Goal: Information Seeking & Learning: Learn about a topic

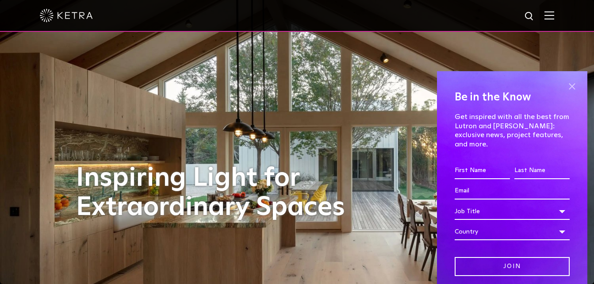
click at [566, 89] on span at bounding box center [572, 86] width 13 height 13
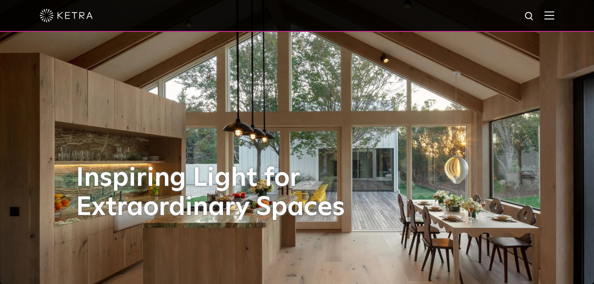
click at [551, 19] on img at bounding box center [550, 15] width 10 height 8
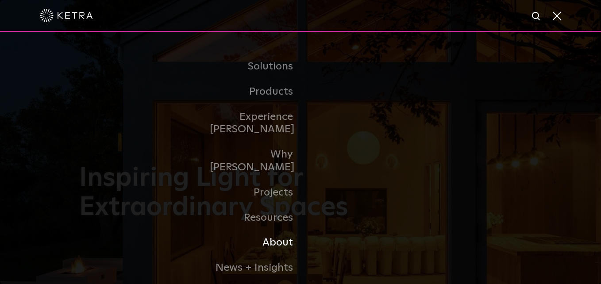
click at [278, 230] on link "About" at bounding box center [255, 242] width 91 height 25
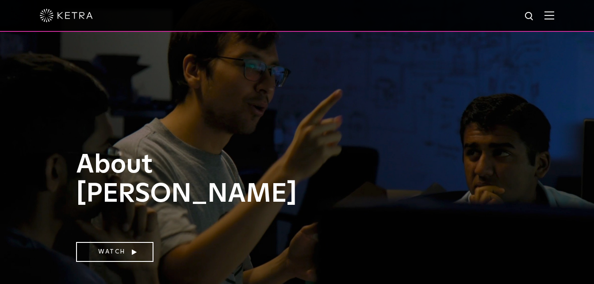
click at [555, 17] on img at bounding box center [550, 15] width 10 height 8
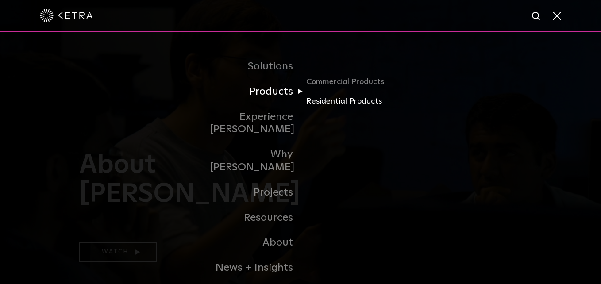
click at [320, 100] on link "Residential Products" at bounding box center [348, 101] width 85 height 13
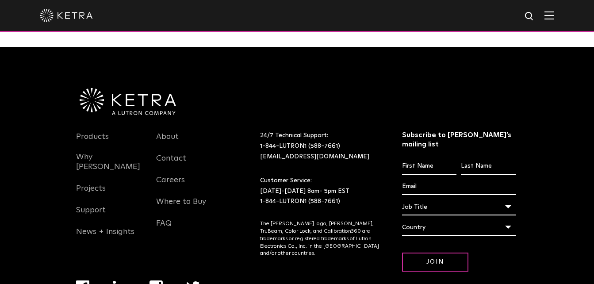
scroll to position [1456, 0]
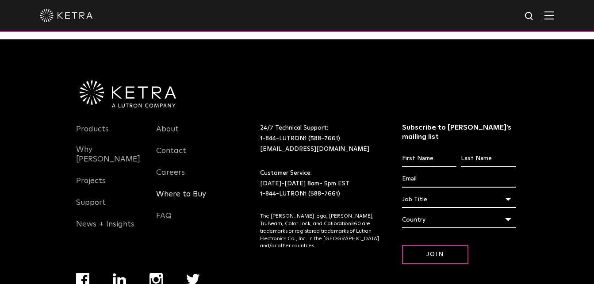
click at [165, 207] on link "Where to Buy" at bounding box center [181, 199] width 50 height 20
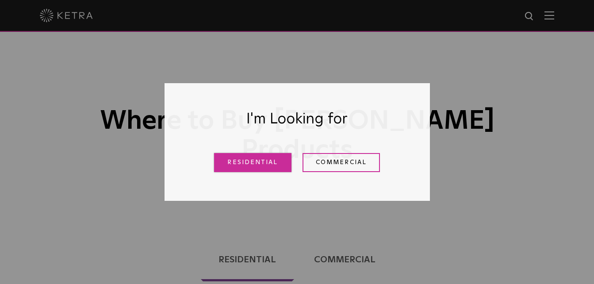
click at [258, 162] on link "Residential" at bounding box center [252, 162] width 77 height 19
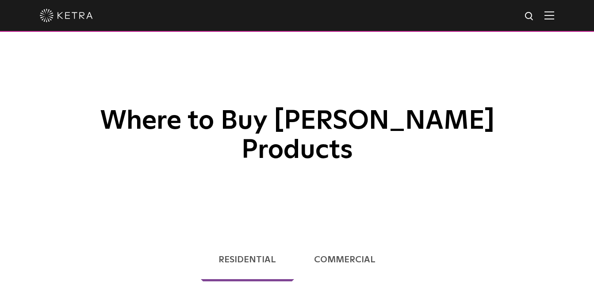
scroll to position [226, 0]
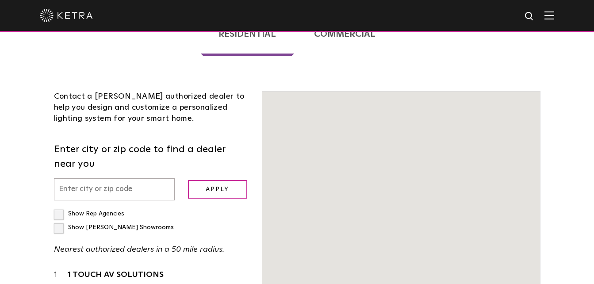
click at [116, 178] on input "text" at bounding box center [114, 189] width 121 height 23
click at [62, 178] on input "text" at bounding box center [114, 189] width 121 height 23
click at [102, 178] on input "8" at bounding box center [114, 189] width 121 height 23
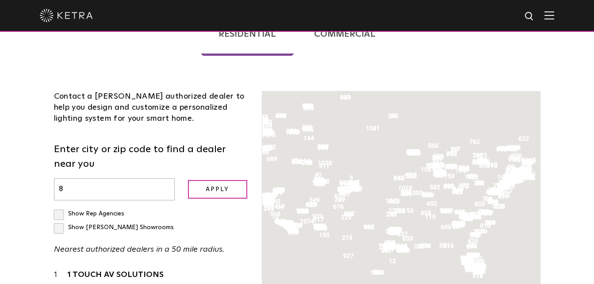
click at [65, 178] on input "8" at bounding box center [114, 189] width 121 height 23
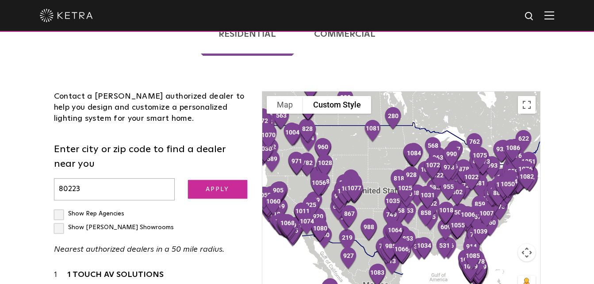
type input "80223"
click at [218, 180] on input "Apply" at bounding box center [217, 189] width 59 height 19
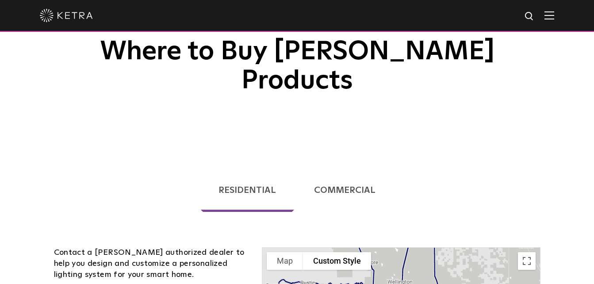
scroll to position [66, 0]
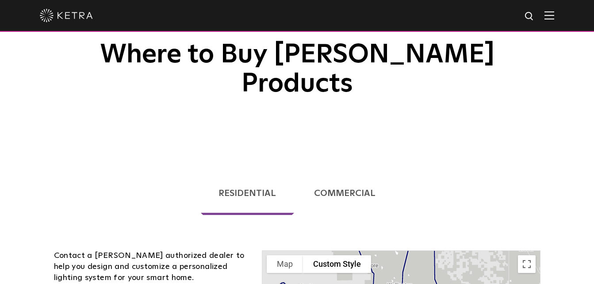
click at [324, 172] on link "Commercial" at bounding box center [345, 193] width 97 height 43
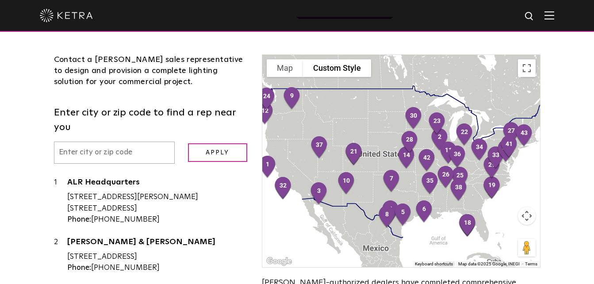
scroll to position [261, 0]
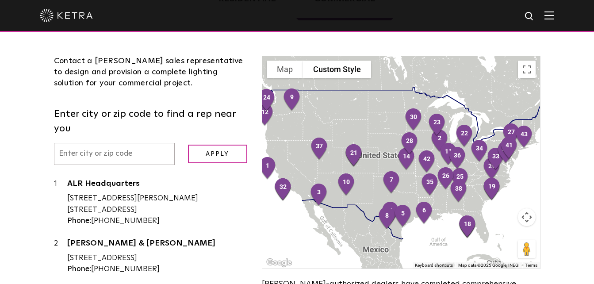
click at [70, 143] on input "text" at bounding box center [114, 154] width 121 height 23
type input "80223"
click at [204, 145] on input "Apply" at bounding box center [217, 154] width 59 height 19
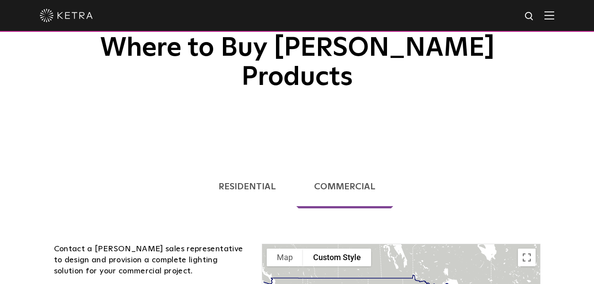
scroll to position [57, 0]
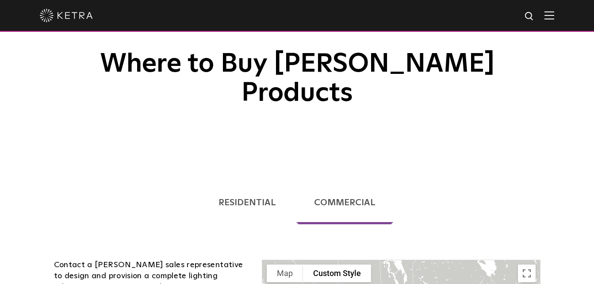
click at [81, 19] on img at bounding box center [66, 15] width 53 height 13
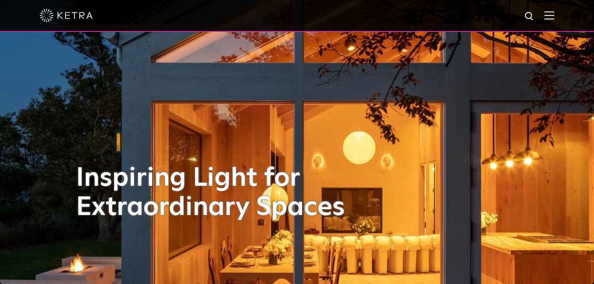
click at [555, 12] on img at bounding box center [550, 15] width 10 height 8
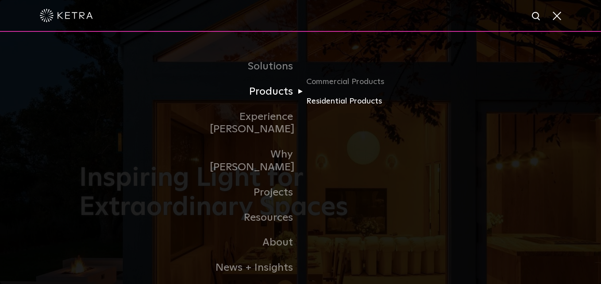
click at [323, 104] on link "Residential Products" at bounding box center [348, 101] width 85 height 13
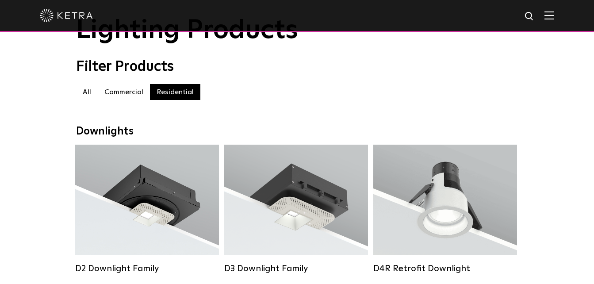
scroll to position [29, 0]
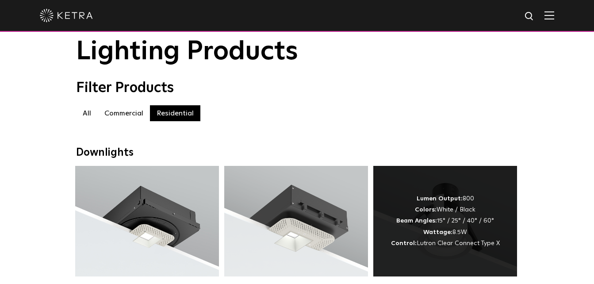
click at [472, 208] on div "Lumen Output: 800 Colors: White / Black Beam Angles: 15° / 25° / 40° / 60° Watt…" at bounding box center [445, 221] width 109 height 56
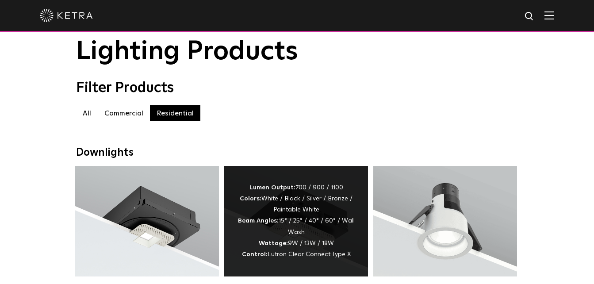
click at [262, 200] on strong "Colors:" at bounding box center [251, 199] width 22 height 6
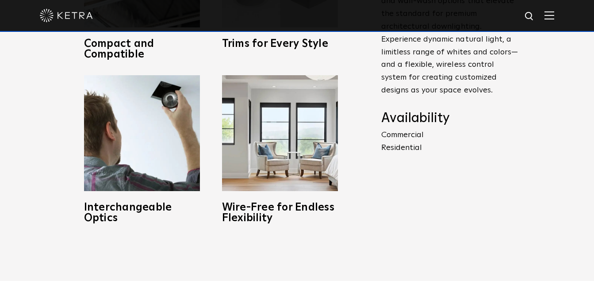
scroll to position [448, 0]
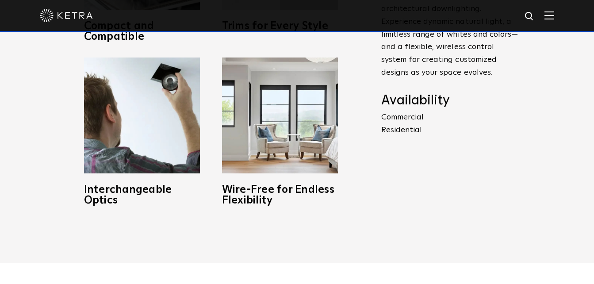
click at [407, 119] on p "Commercial Residential" at bounding box center [450, 124] width 137 height 26
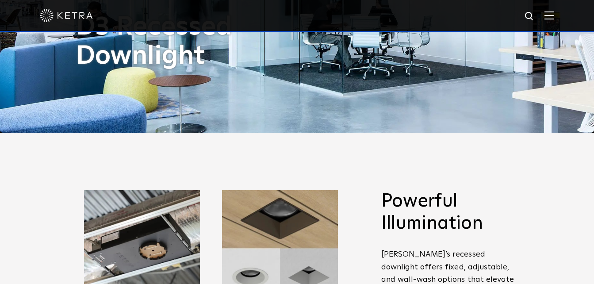
scroll to position [148, 0]
